Goal: Transaction & Acquisition: Purchase product/service

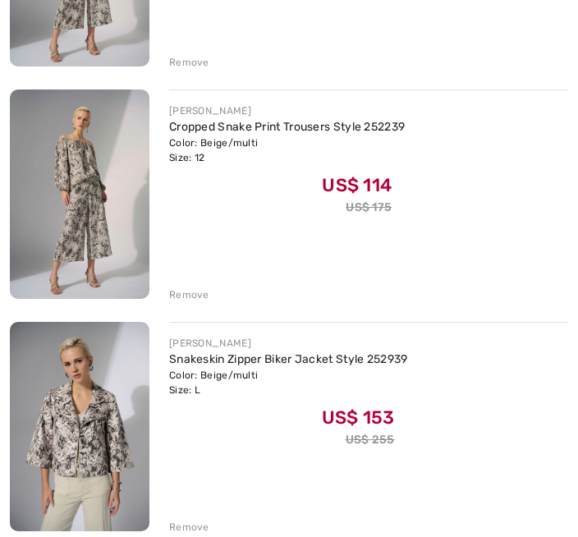
scroll to position [396, 0]
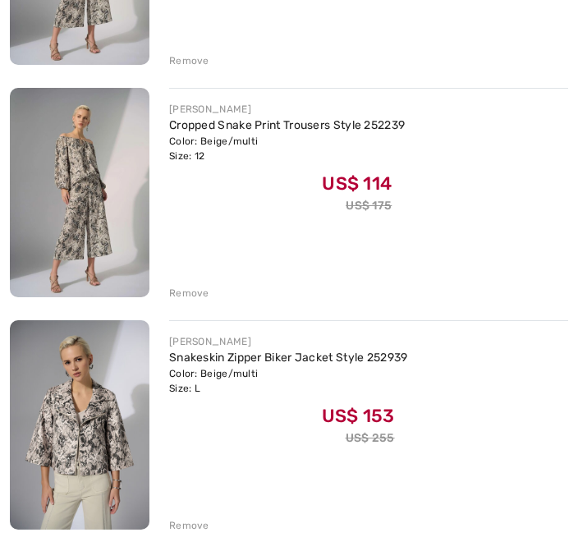
click at [203, 295] on div "Remove" at bounding box center [189, 293] width 40 height 15
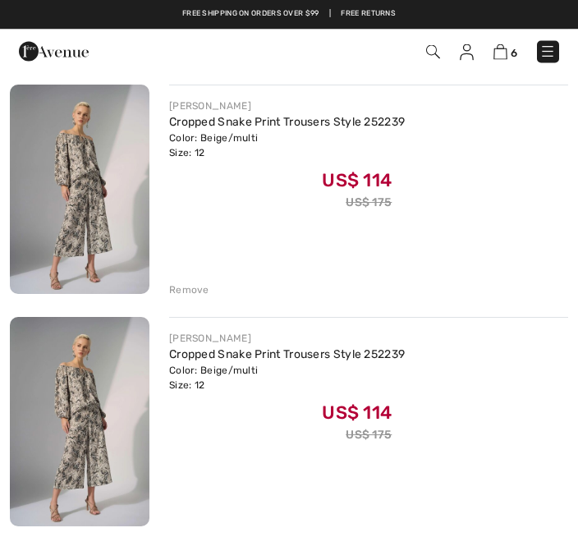
scroll to position [176, 0]
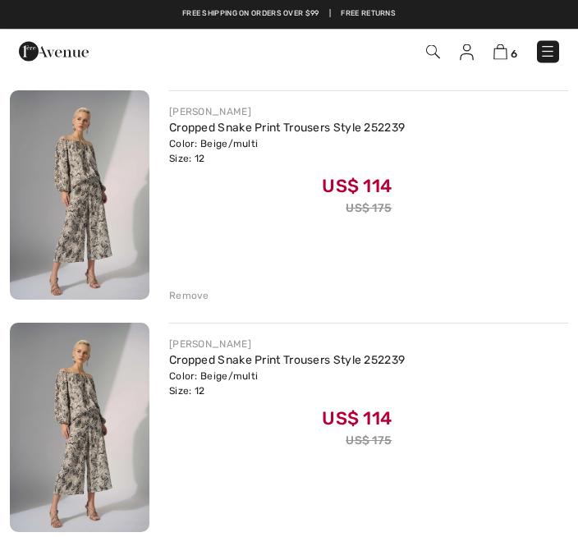
click at [207, 291] on div "Remove" at bounding box center [189, 296] width 40 height 15
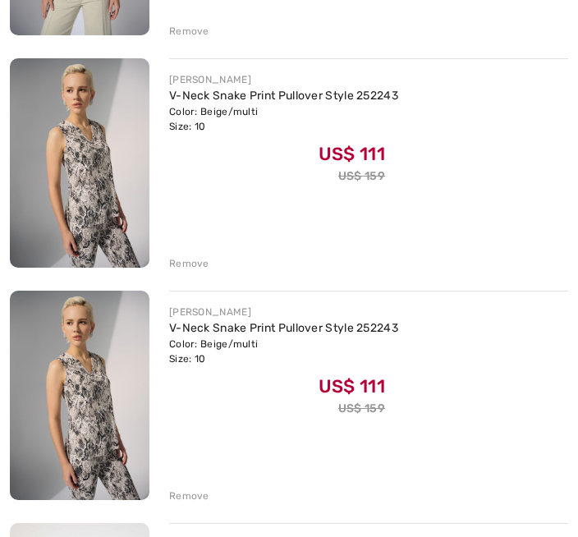
scroll to position [891, 0]
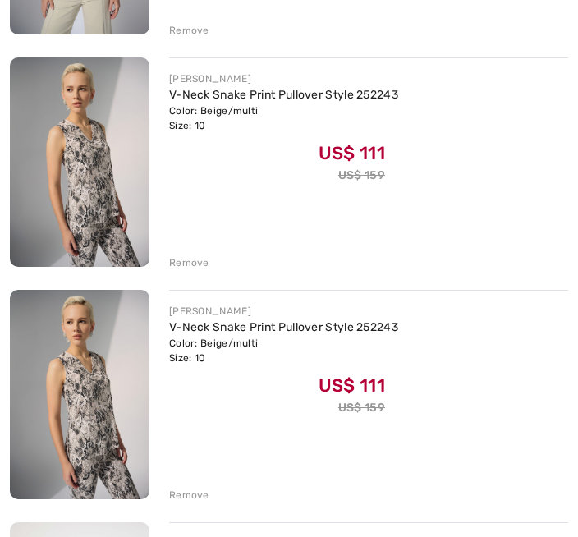
click at [221, 484] on div "Remove" at bounding box center [368, 493] width 399 height 18
click at [200, 496] on div "Remove" at bounding box center [189, 494] width 40 height 15
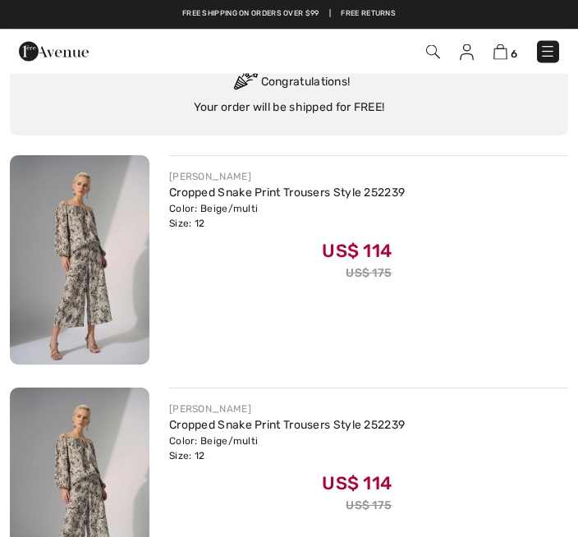
scroll to position [0, 0]
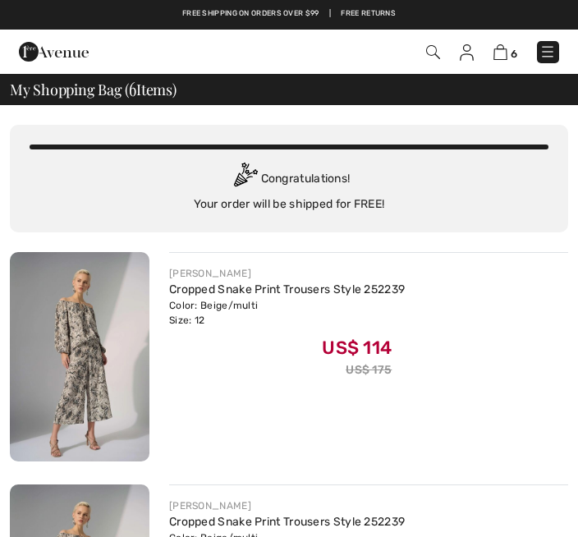
click at [564, 39] on div "6 Checkout" at bounding box center [406, 52] width 329 height 34
click at [558, 44] on link at bounding box center [548, 52] width 22 height 22
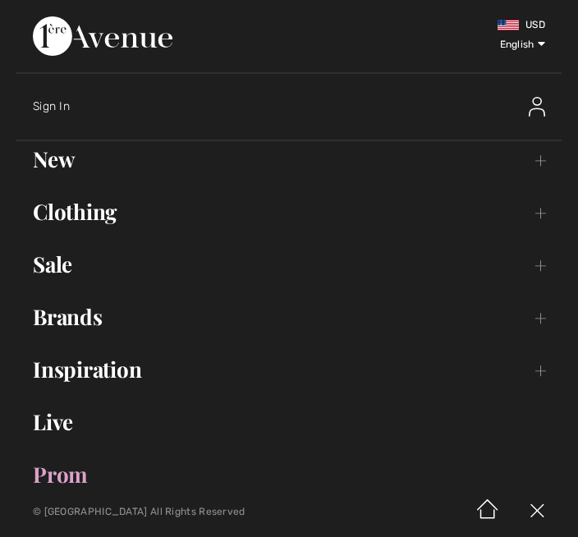
click at [57, 258] on link "Sale Toggle submenu" at bounding box center [288, 264] width 545 height 36
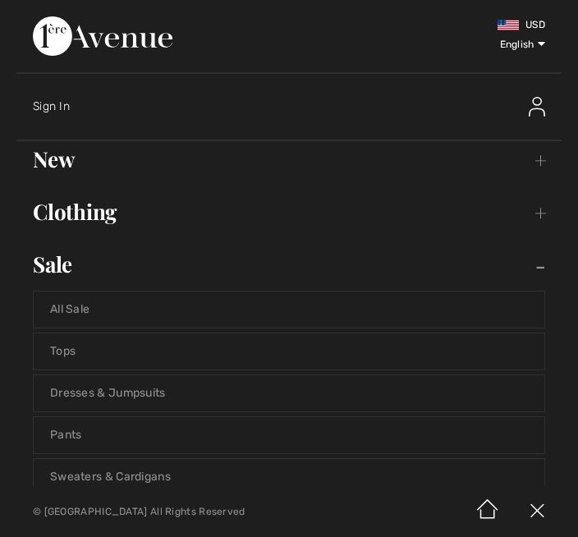
click at [438, 531] on div at bounding box center [451, 511] width 220 height 51
click at [82, 315] on link "All Sale" at bounding box center [289, 309] width 510 height 36
click at [477, 531] on img at bounding box center [487, 511] width 49 height 51
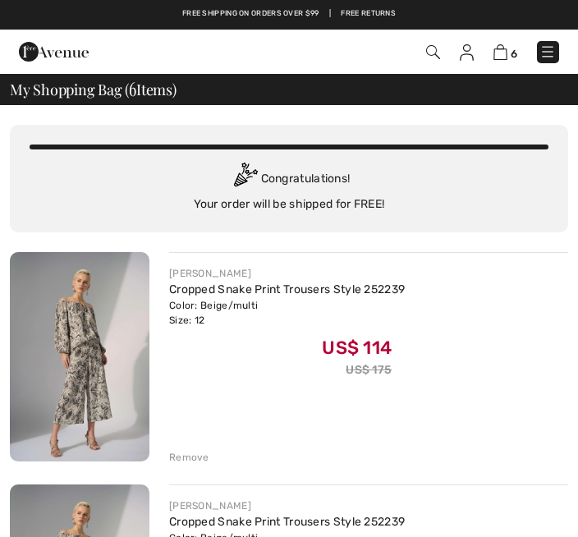
click at [556, 49] on img at bounding box center [547, 51] width 16 height 16
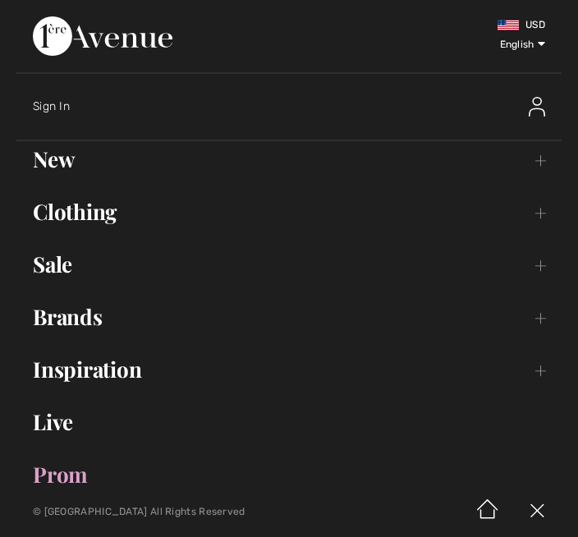
click at [549, 41] on span "English Français" at bounding box center [506, 42] width 86 height 57
click at [63, 263] on link "Sale Toggle submenu" at bounding box center [288, 264] width 545 height 36
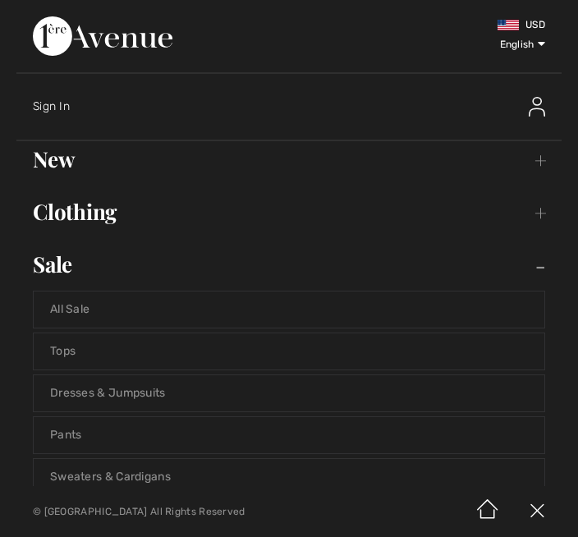
click at [80, 348] on link "Tops" at bounding box center [289, 351] width 510 height 36
click at [75, 343] on link "Tops" at bounding box center [289, 351] width 510 height 36
